Goal: Task Accomplishment & Management: Complete application form

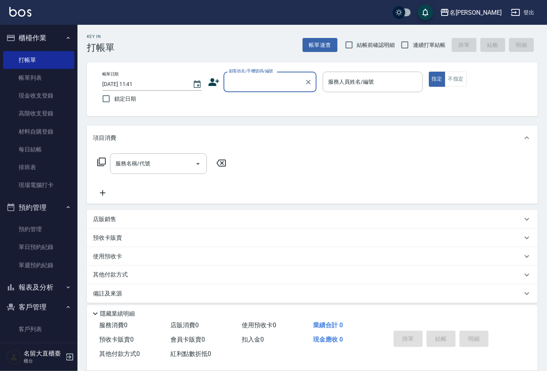
click at [235, 84] on input "顧客姓名/手機號碼/編號" at bounding box center [264, 82] width 74 height 14
type input "0"
type input "新客人 姓名未設定/D00/null"
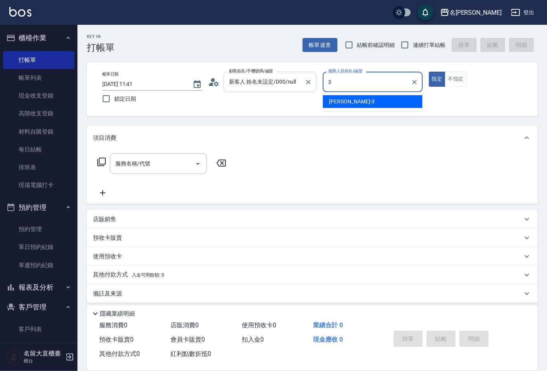
type input "[PERSON_NAME]3"
type button "true"
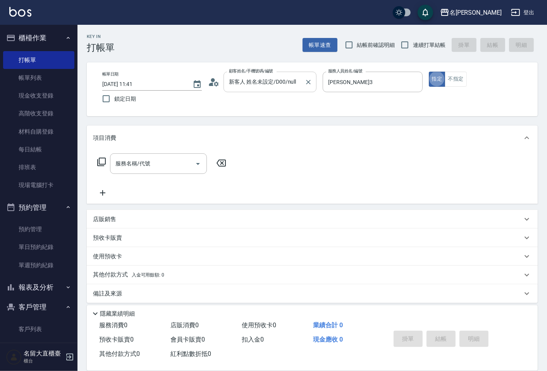
type input "顧客姓名未設定/d00/d00"
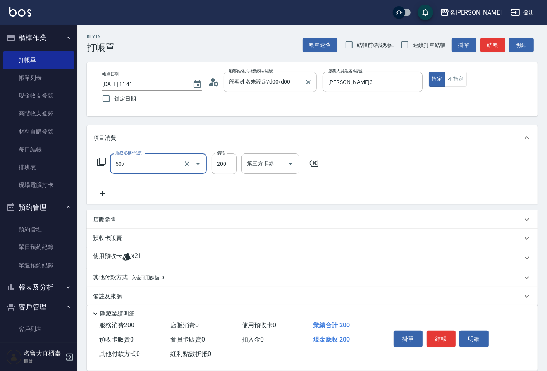
type input "兒童洗髮(507)"
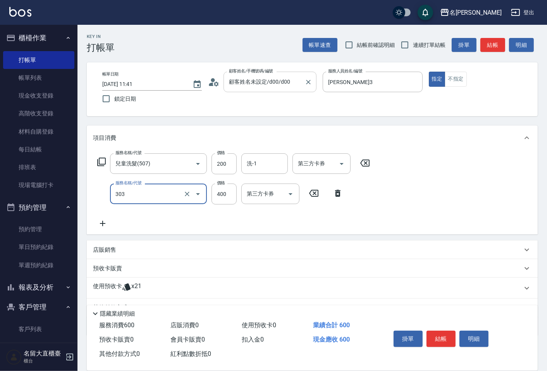
type input "剪髮(C級)(303)"
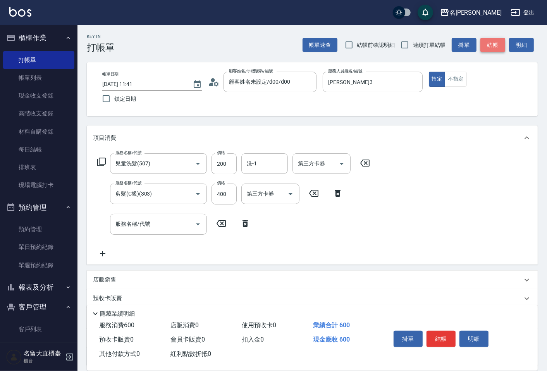
click at [502, 46] on button "結帳" at bounding box center [492, 45] width 25 height 14
